Goal: Find specific page/section: Find specific page/section

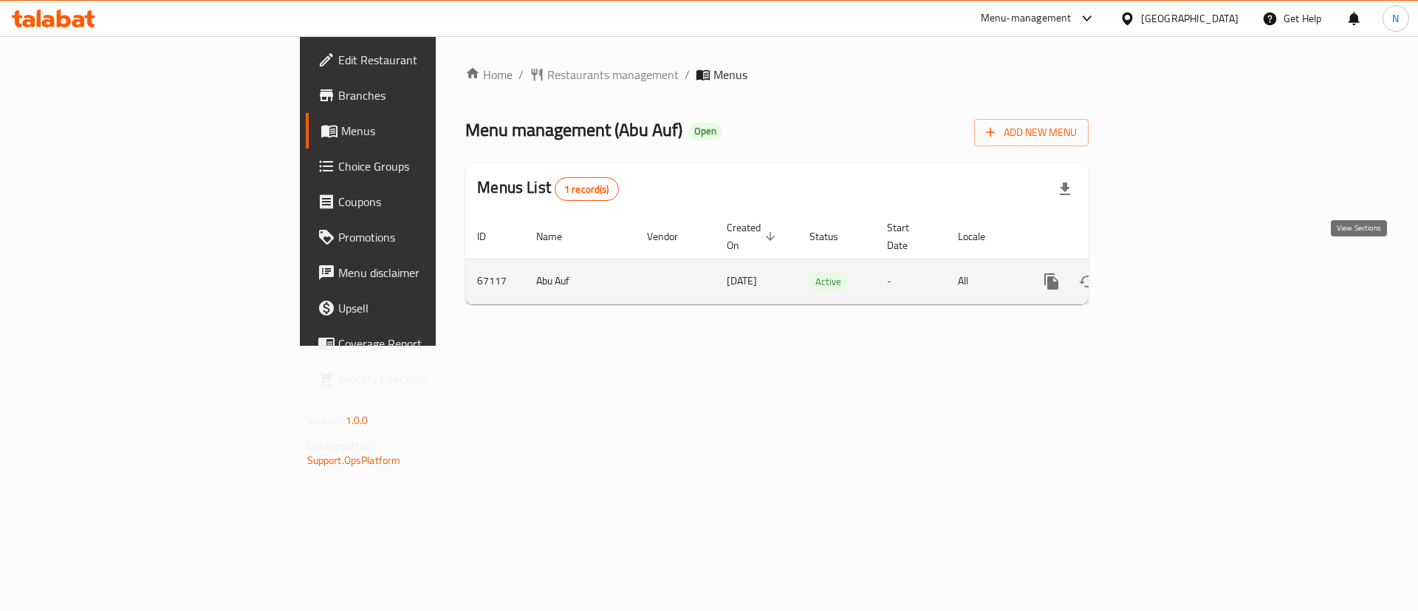
click at [1176, 264] on link "enhanced table" at bounding box center [1158, 281] width 35 height 35
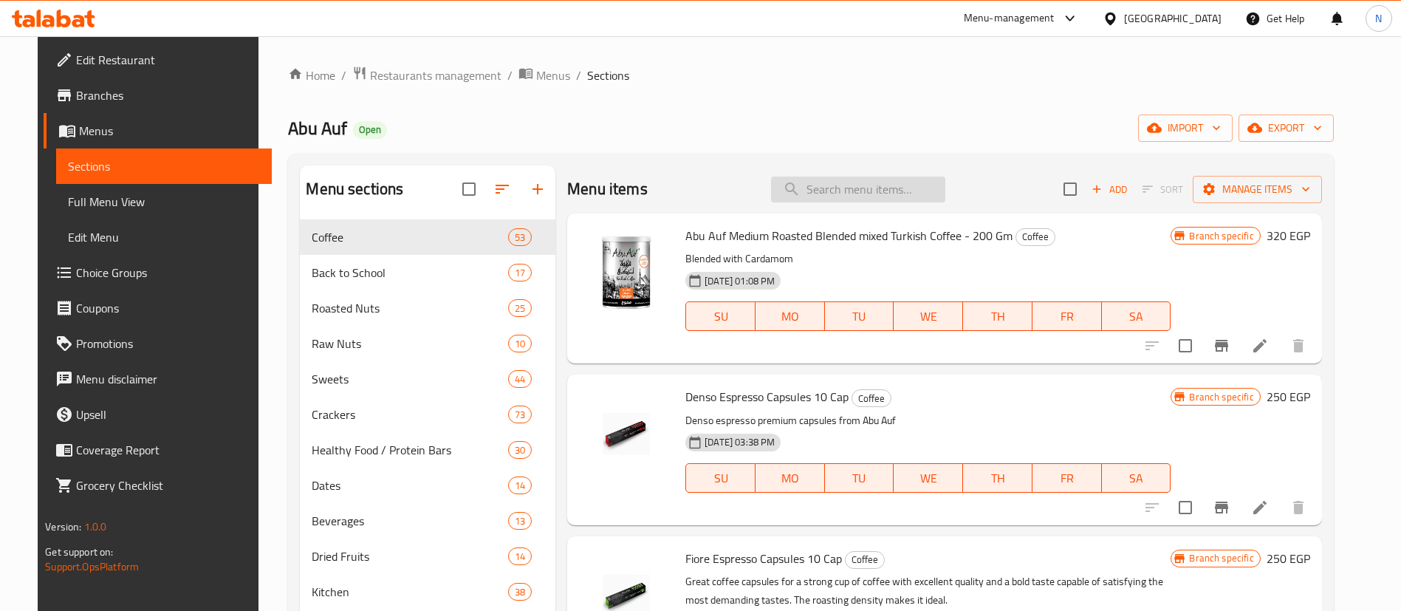
click at [891, 188] on input "search" at bounding box center [858, 190] width 174 height 26
paste input "Peanuts pastry weight"
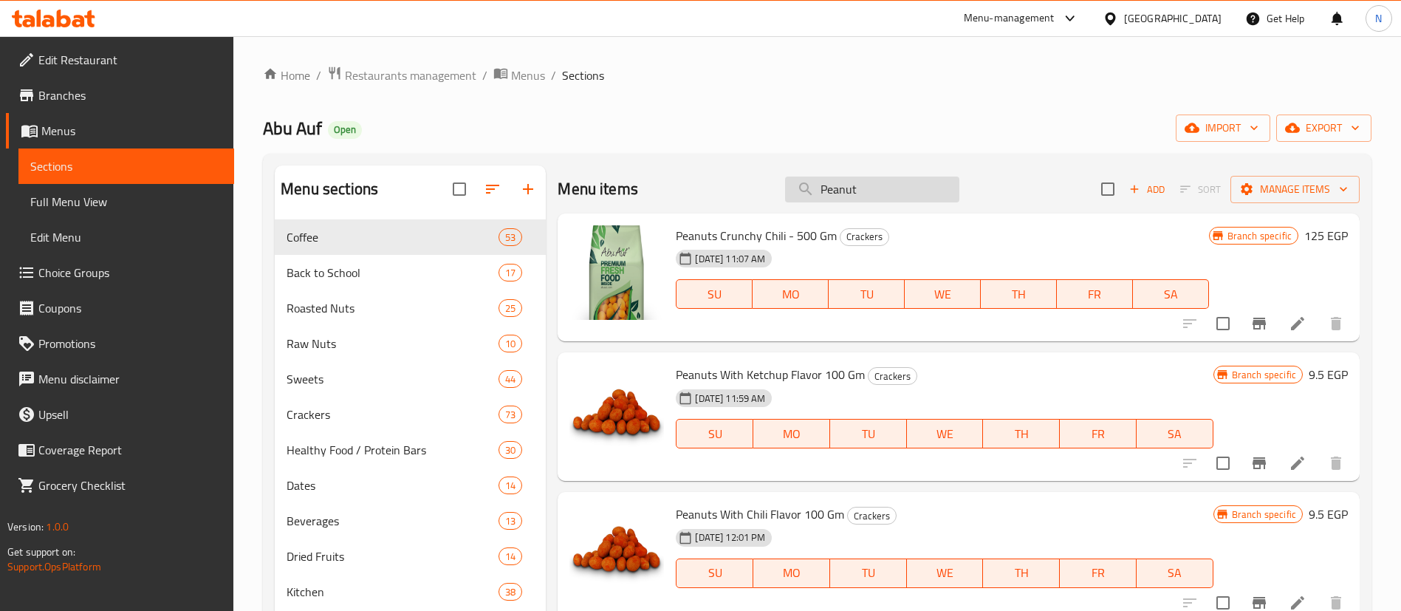
click at [891, 188] on input "Peanut" at bounding box center [872, 190] width 174 height 26
type input "Peanut"
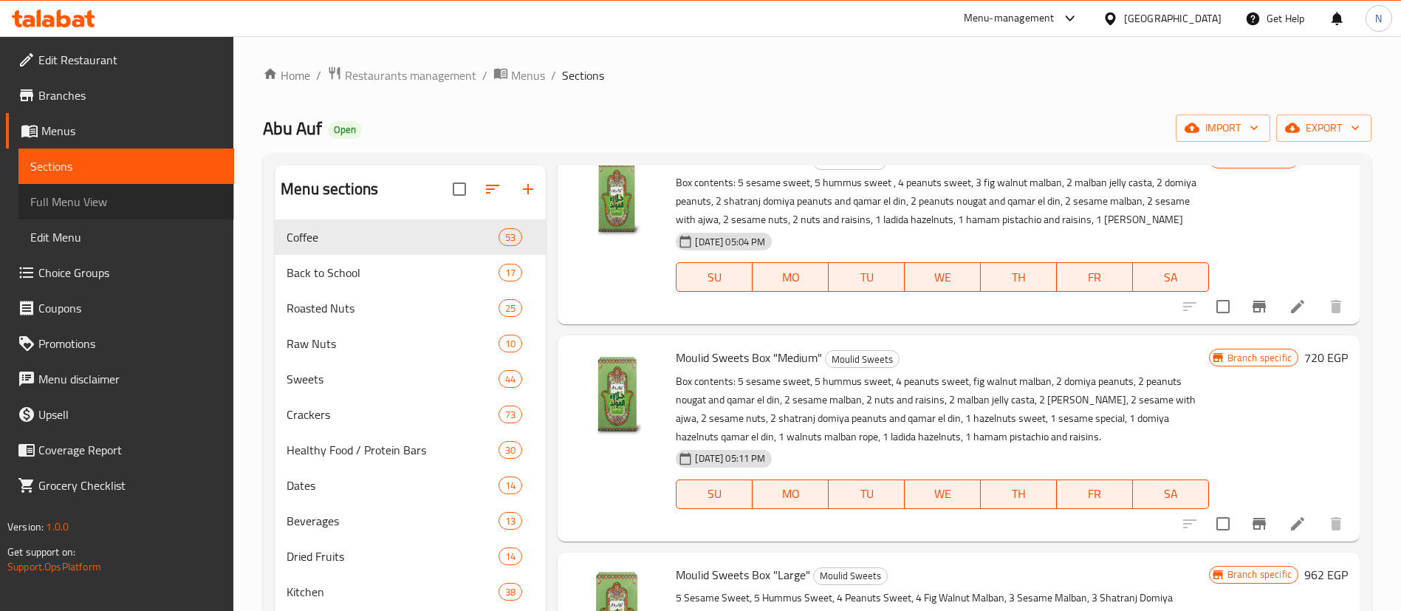
click at [111, 205] on span "Full Menu View" at bounding box center [126, 202] width 192 height 18
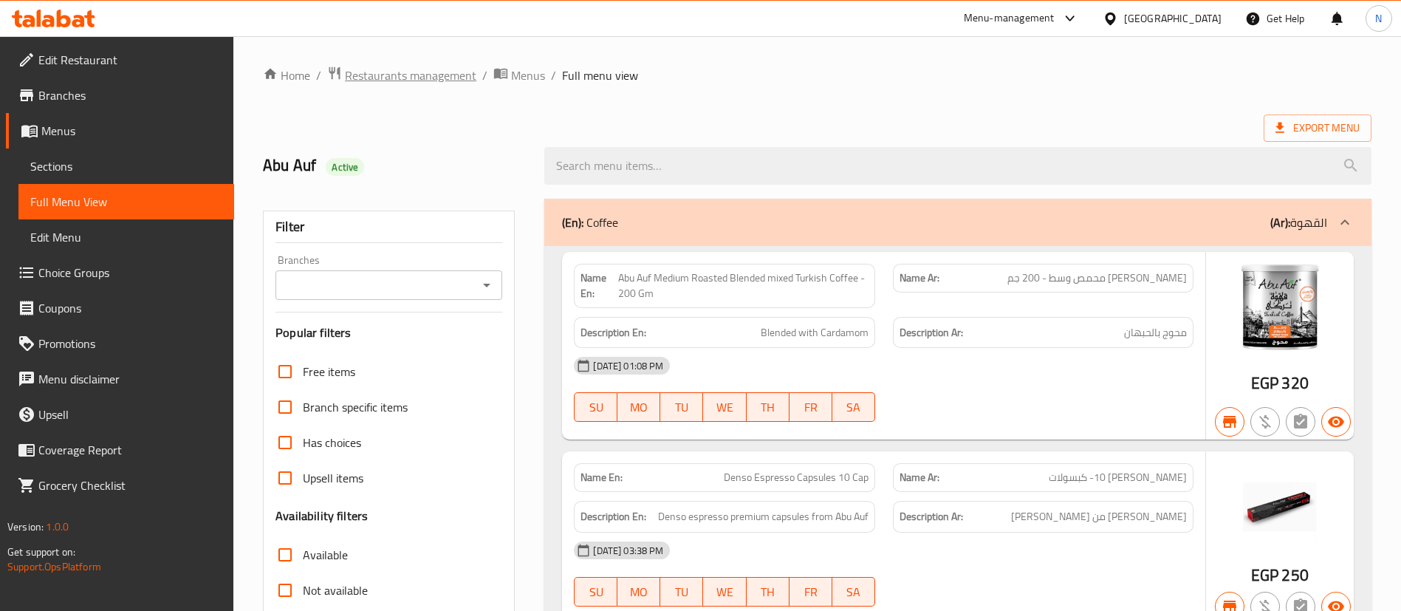
click at [388, 71] on span "Restaurants management" at bounding box center [410, 75] width 131 height 18
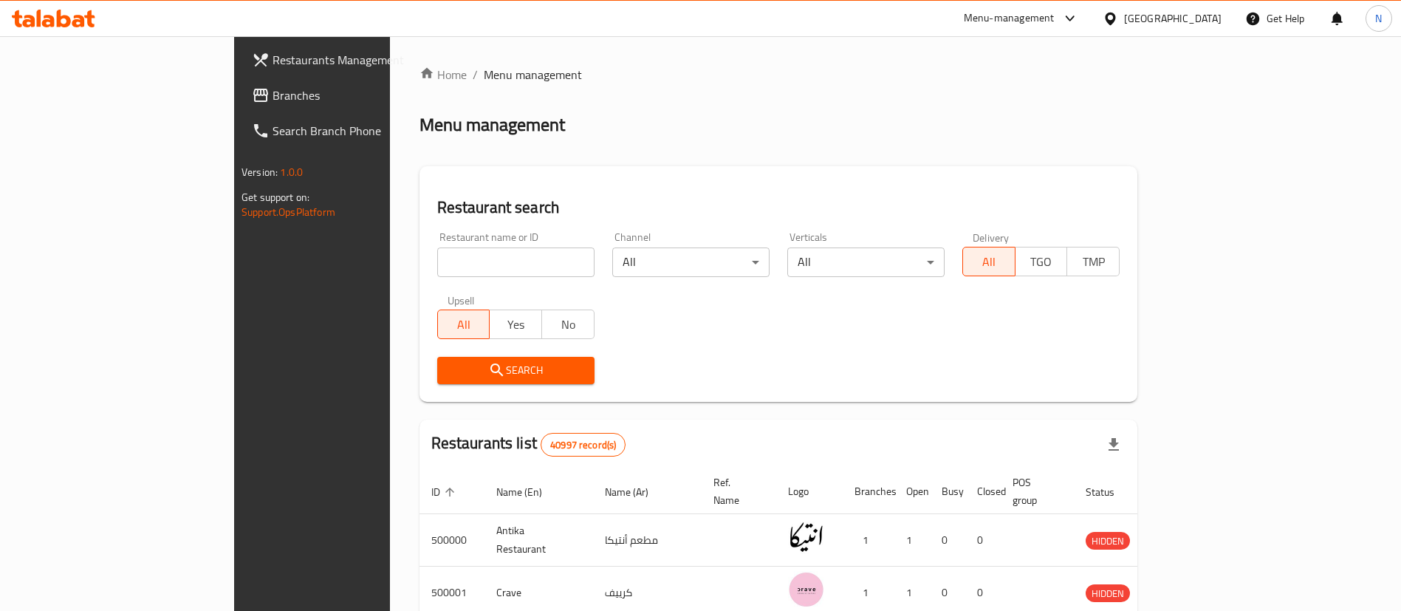
click at [1079, 16] on icon at bounding box center [1071, 19] width 18 height 18
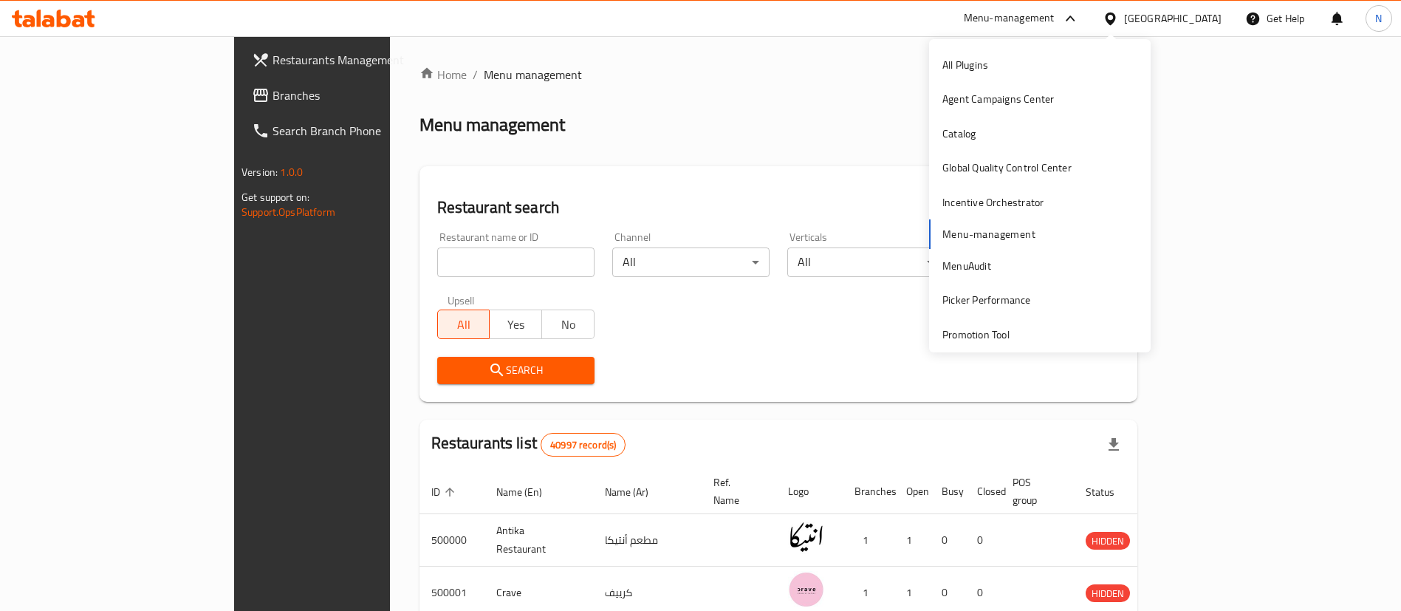
scroll to position [146, 0]
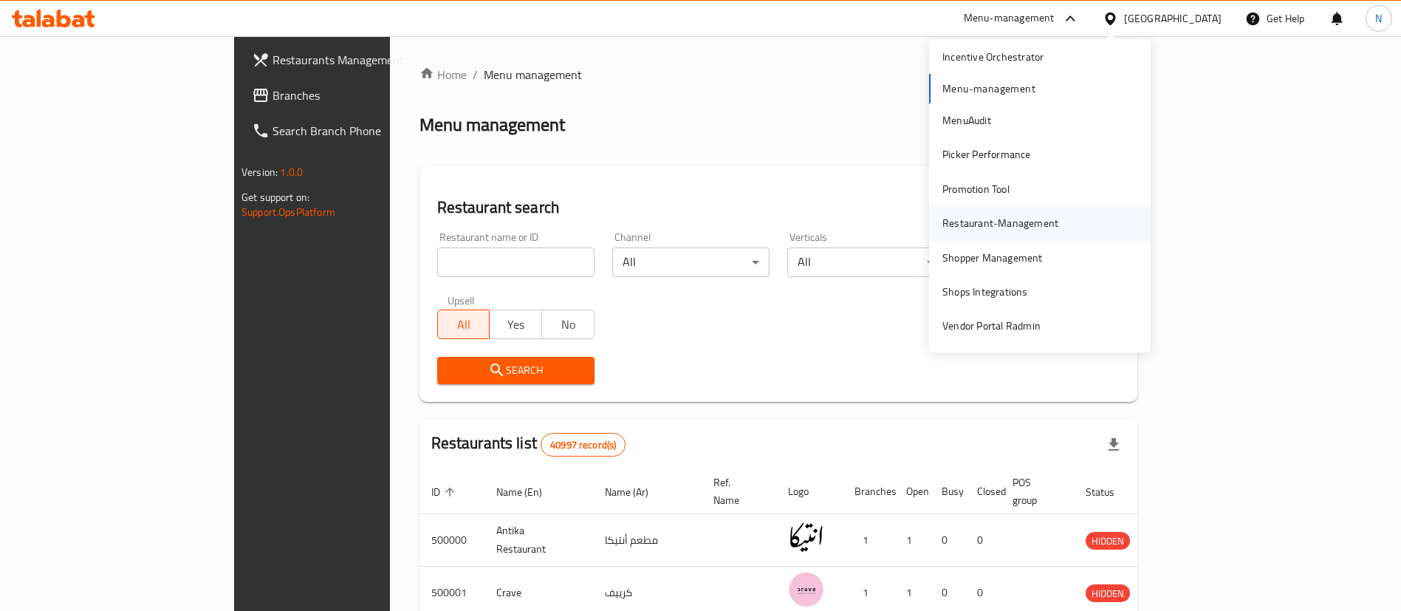
click at [989, 223] on div "Restaurant-Management" at bounding box center [1001, 223] width 116 height 16
